Goal: Information Seeking & Learning: Learn about a topic

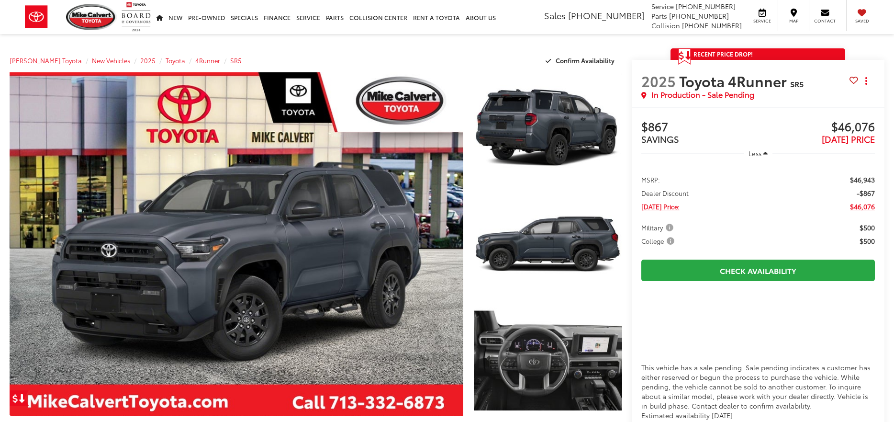
scroll to position [144, 0]
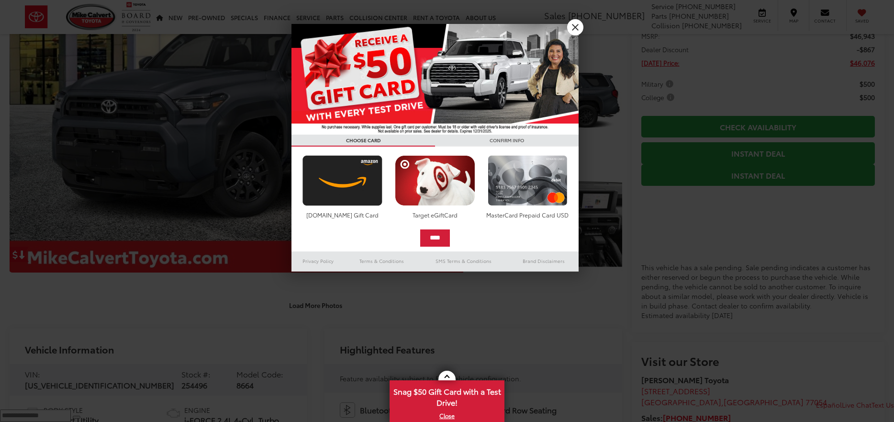
drag, startPoint x: 575, startPoint y: 26, endPoint x: 440, endPoint y: 49, distance: 137.4
click at [575, 135] on h3 "CONFIRM INFO" at bounding box center [507, 141] width 144 height 12
click at [431, 229] on input "****" at bounding box center [435, 237] width 30 height 17
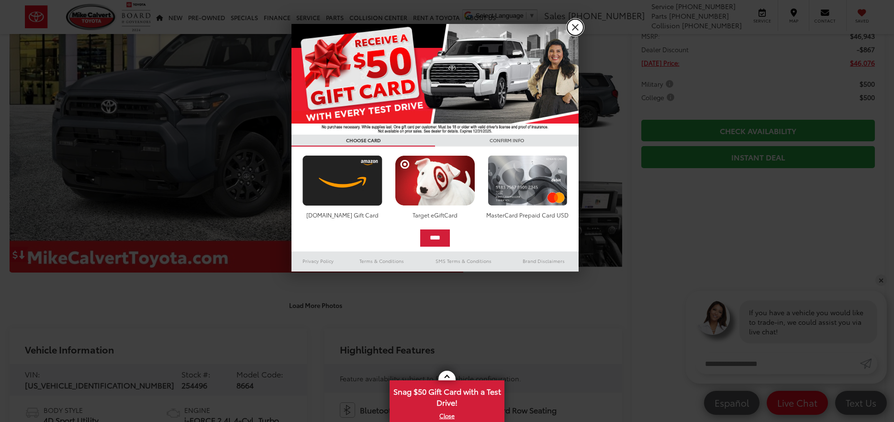
click at [574, 25] on link "X" at bounding box center [575, 27] width 16 height 16
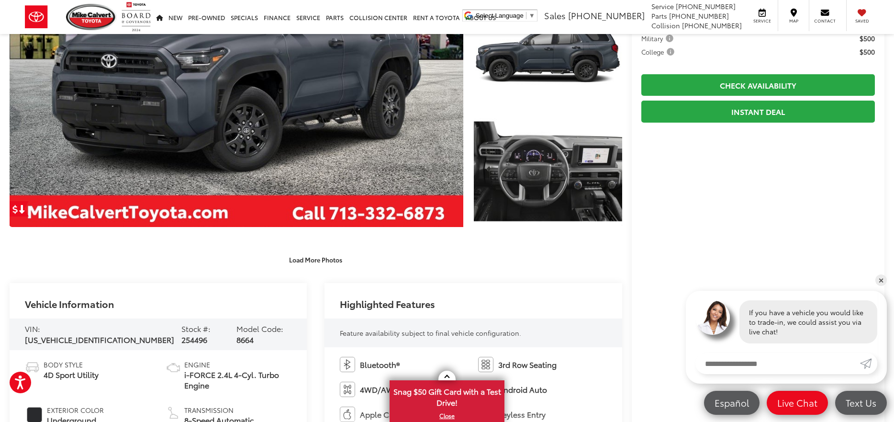
scroll to position [189, 0]
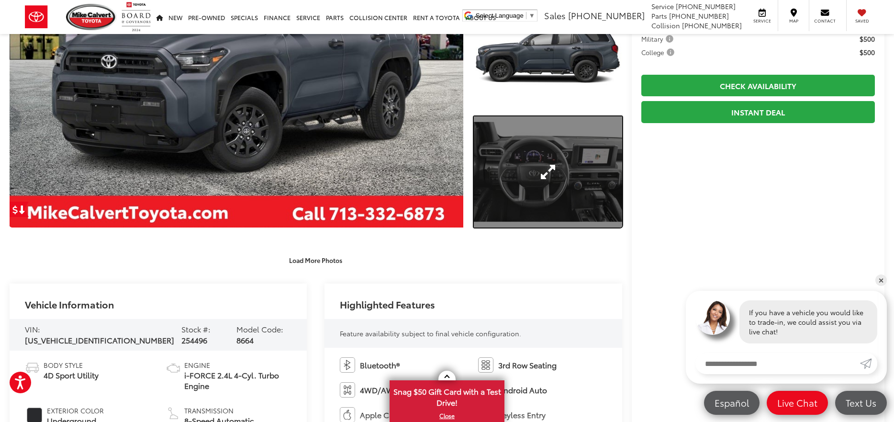
click at [544, 192] on link "Expand Photo 3" at bounding box center [548, 171] width 148 height 111
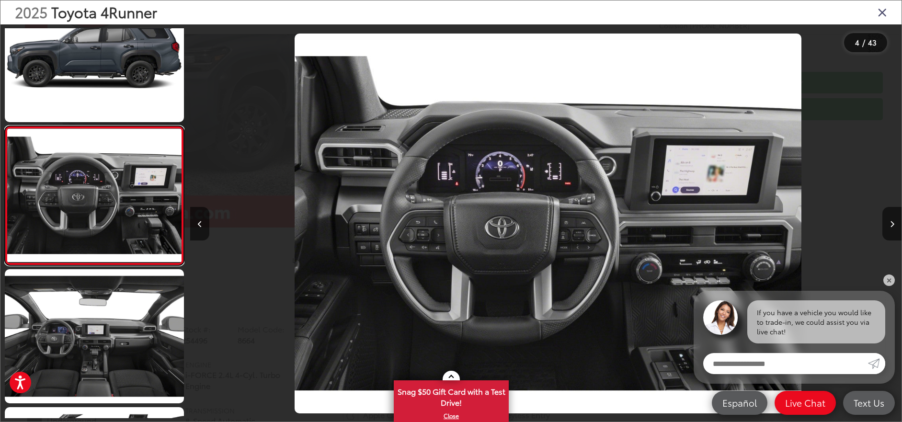
scroll to position [0, 2133]
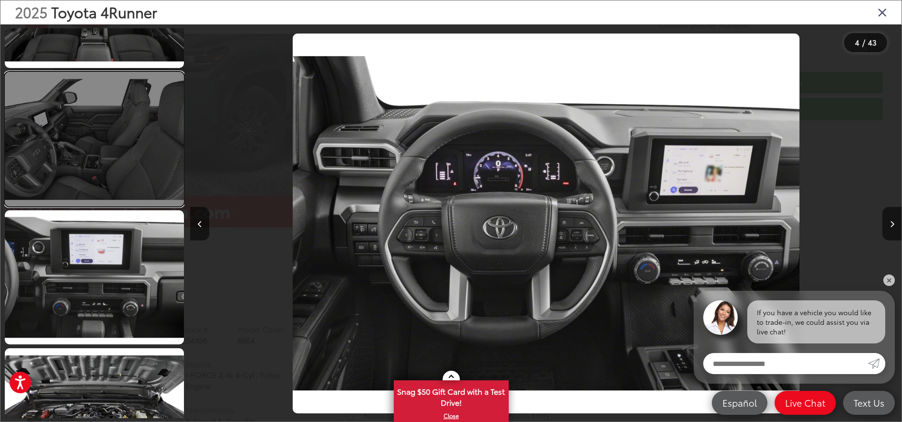
click at [92, 155] on link at bounding box center [94, 139] width 179 height 135
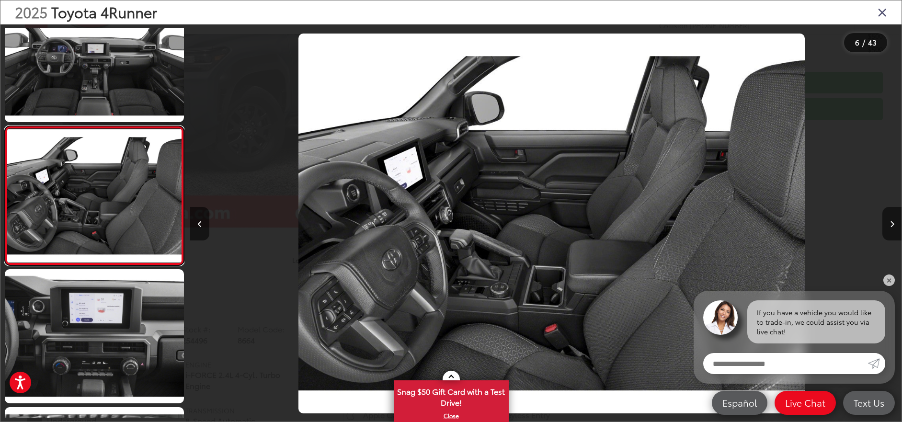
scroll to position [0, 3555]
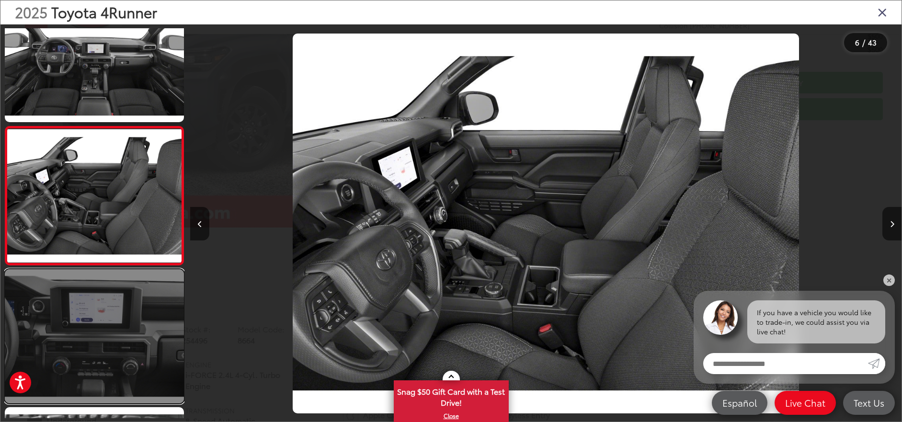
click at [112, 333] on link at bounding box center [94, 336] width 179 height 135
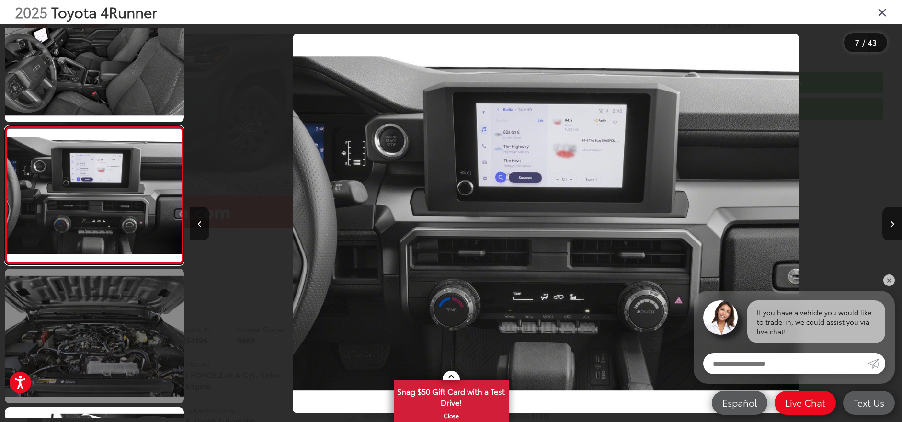
scroll to position [924, 0]
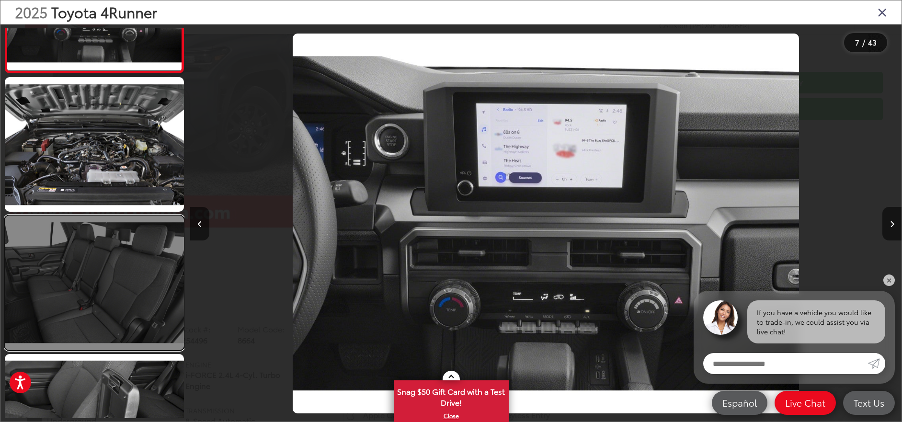
click at [96, 305] on link at bounding box center [94, 282] width 179 height 135
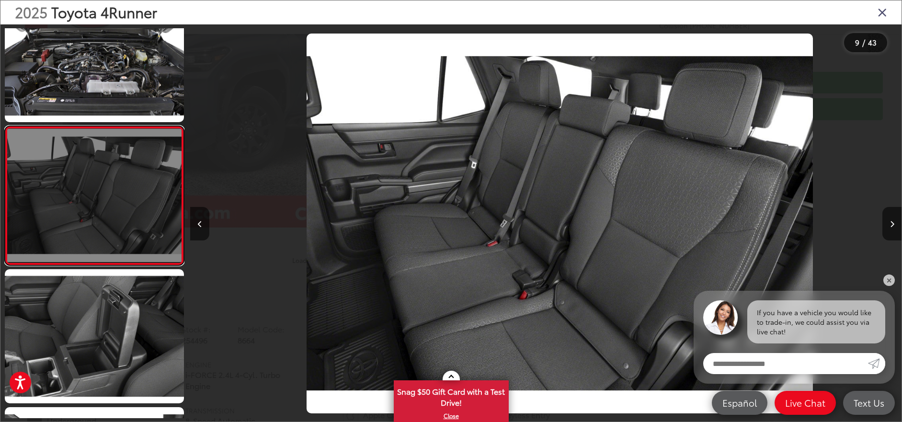
scroll to position [0, 5688]
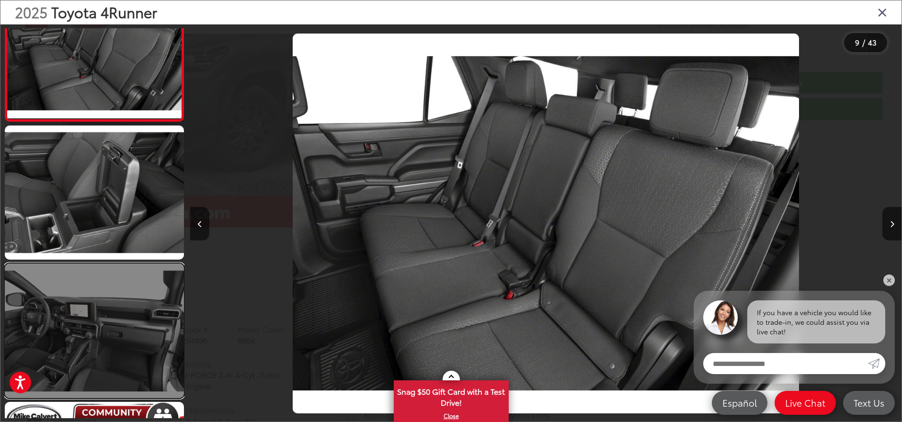
click at [85, 333] on link at bounding box center [94, 330] width 179 height 135
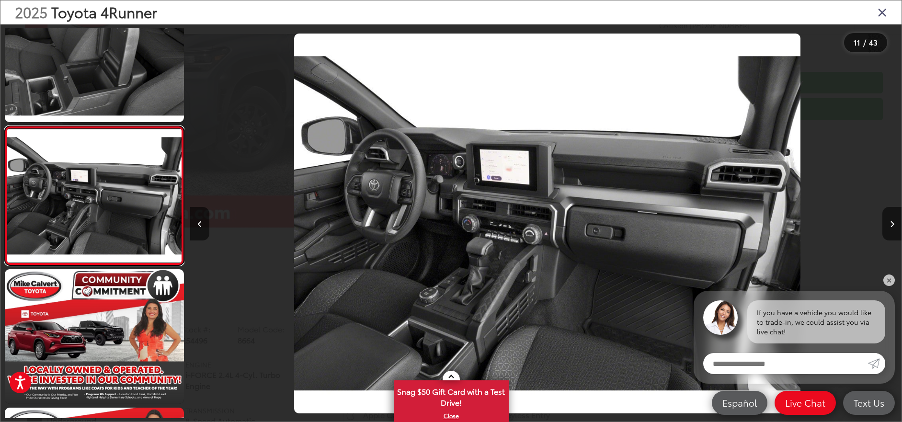
scroll to position [0, 7110]
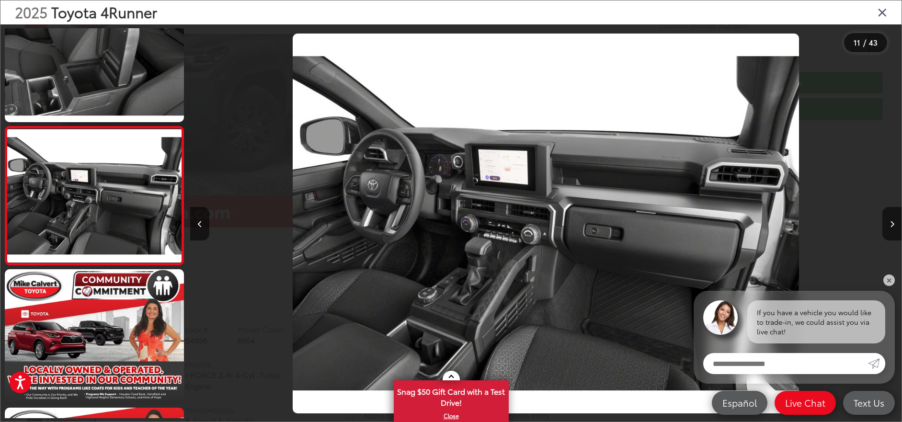
click at [879, 13] on icon "Close gallery" at bounding box center [882, 12] width 10 height 12
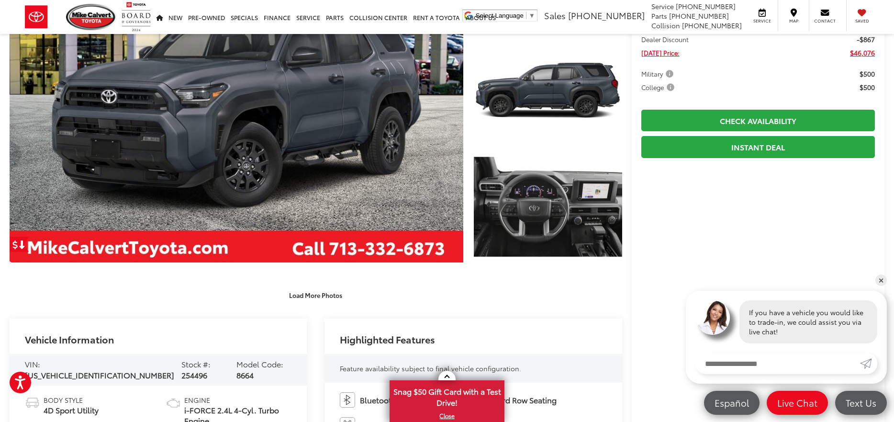
scroll to position [45, 0]
